Goal: Check status: Check status

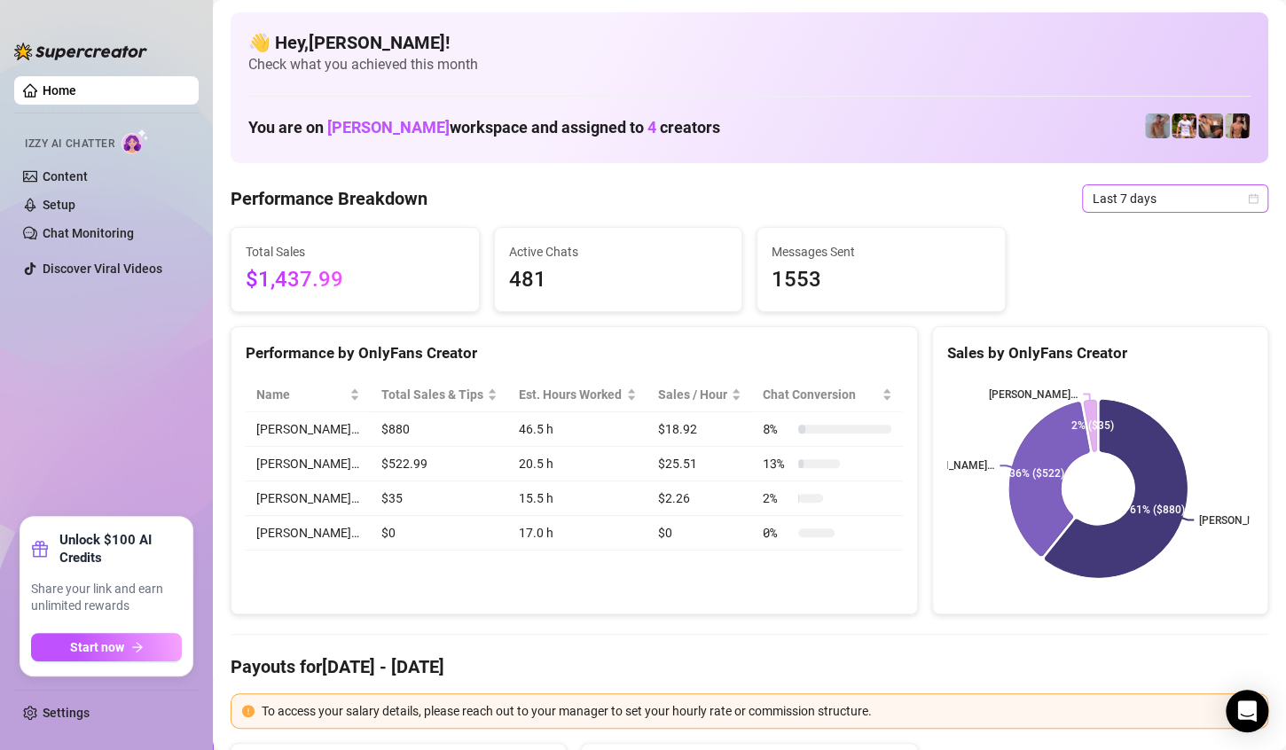
click at [1201, 194] on span "Last 7 days" at bounding box center [1175, 198] width 165 height 27
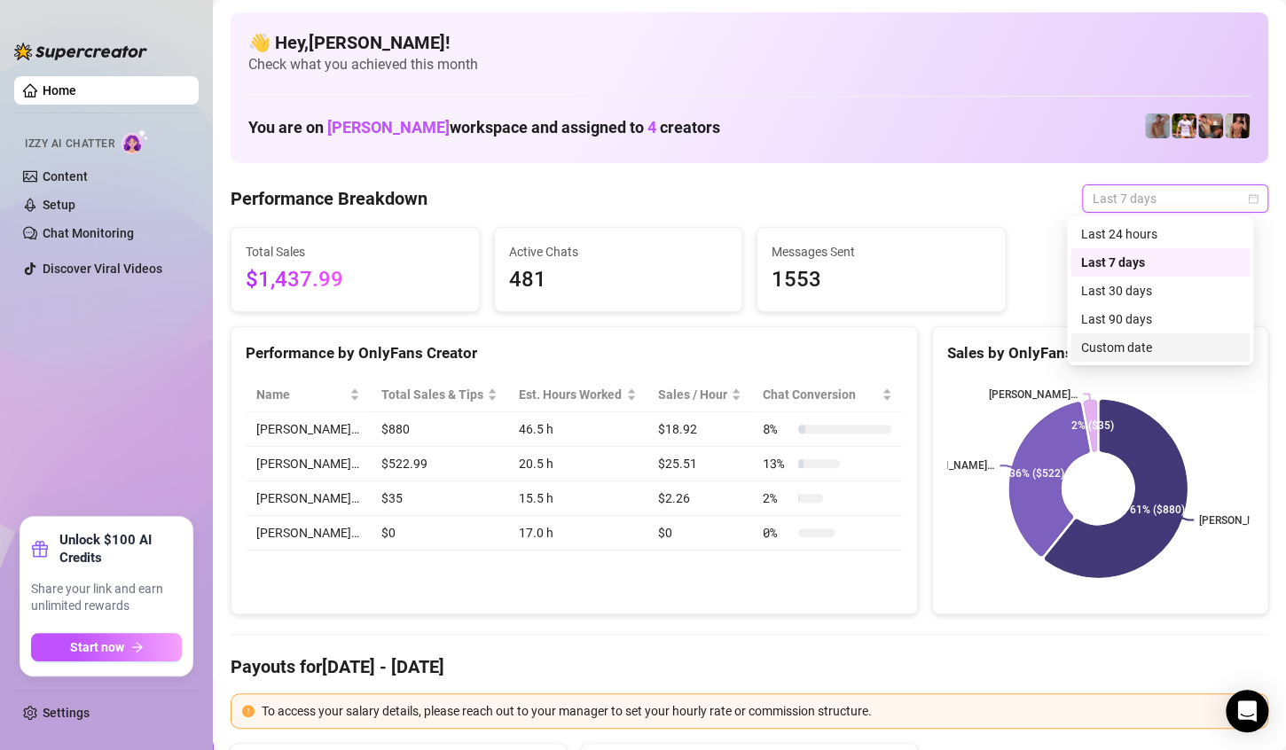
click at [1197, 352] on div "Custom date" at bounding box center [1160, 348] width 158 height 20
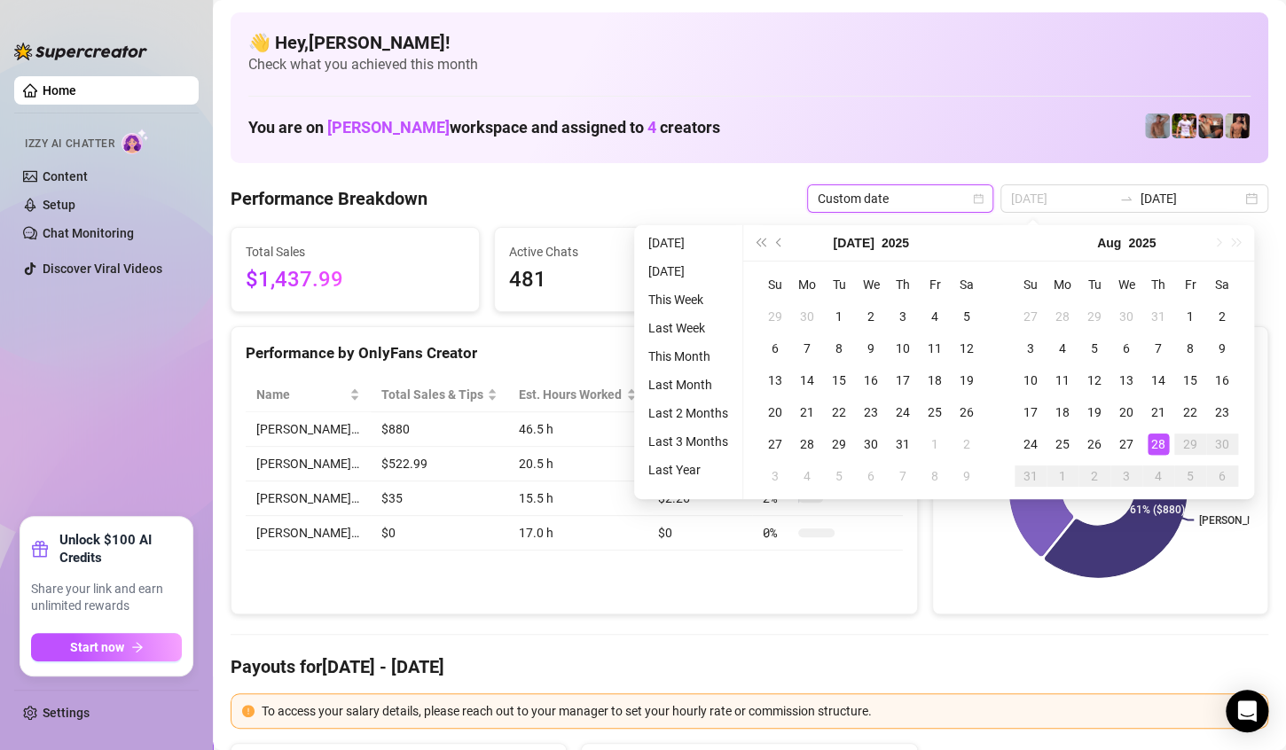
type input "[DATE]"
click at [1154, 444] on div "28" at bounding box center [1158, 444] width 21 height 21
type input "[DATE]"
